Goal: Transaction & Acquisition: Purchase product/service

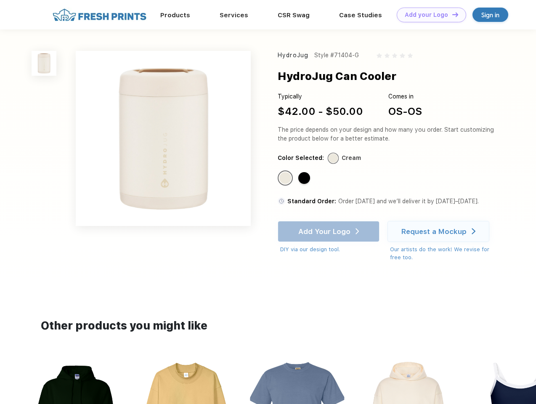
click at [429, 15] on link "Add your Logo Design Tool" at bounding box center [431, 15] width 69 height 15
click at [0, 0] on div "Design Tool" at bounding box center [0, 0] width 0 height 0
click at [452, 14] on link "Add your Logo Design Tool" at bounding box center [431, 15] width 69 height 15
click at [44, 63] on img at bounding box center [44, 63] width 25 height 25
click at [286, 179] on div "Standard Color" at bounding box center [286, 178] width 12 height 12
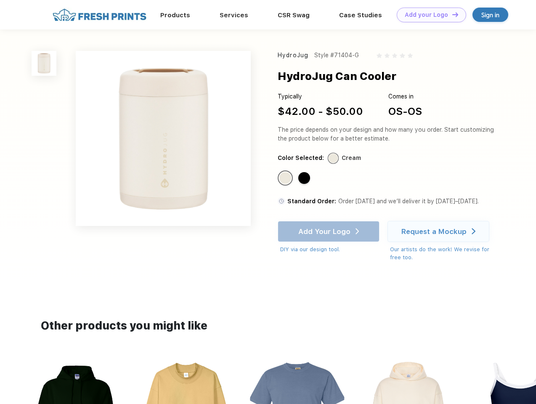
click at [305, 179] on div "Standard Color" at bounding box center [305, 178] width 12 height 12
click at [330, 232] on div "Add Your Logo DIY via our design tool. Ah shoot! This product isn't up in our d…" at bounding box center [329, 237] width 102 height 33
click at [440, 232] on div "Request a Mockup" at bounding box center [434, 231] width 65 height 8
click at [268, 381] on img at bounding box center [297, 412] width 94 height 107
